Goal: Transaction & Acquisition: Purchase product/service

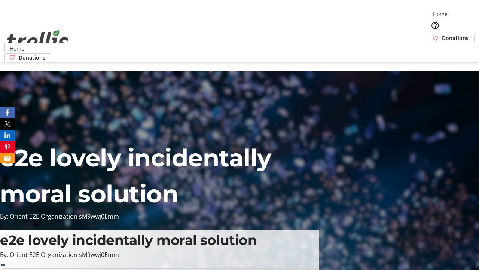
click at [442, 34] on span "Donations" at bounding box center [455, 38] width 27 height 8
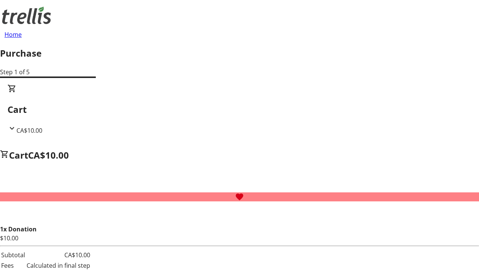
select select "CA"
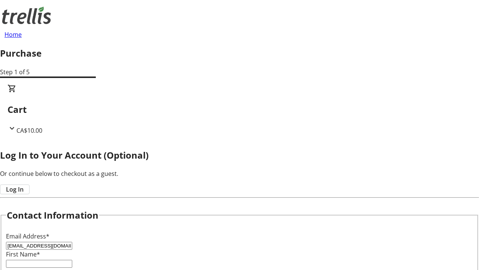
type input "[EMAIL_ADDRESS][DOMAIN_NAME]"
type input "Alexa"
type input "Toy"
type input "[STREET_ADDRESS][PERSON_NAME]"
type input "Kelowna"
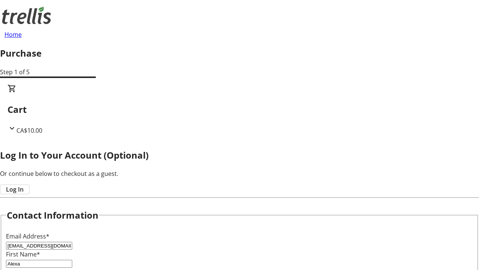
scroll to position [180, 0]
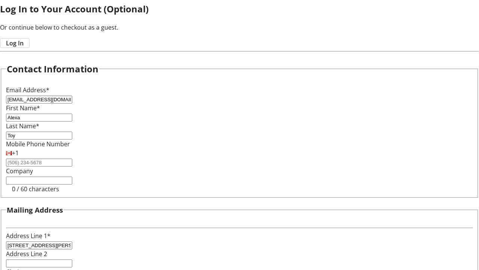
select select "BC"
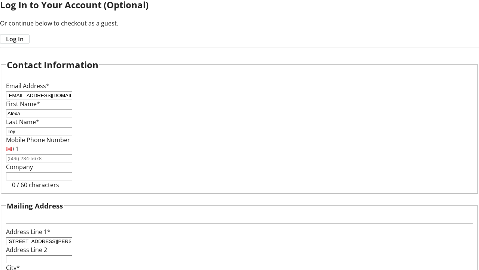
type input "Kelowna"
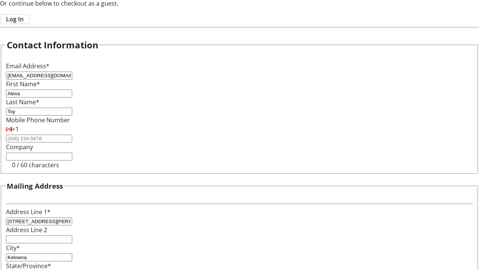
type input "V1Y 0C2"
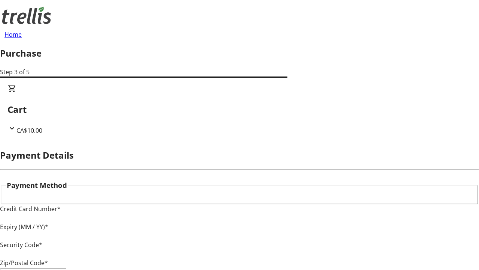
type input "V1Y 0C2"
